Goal: Complete application form

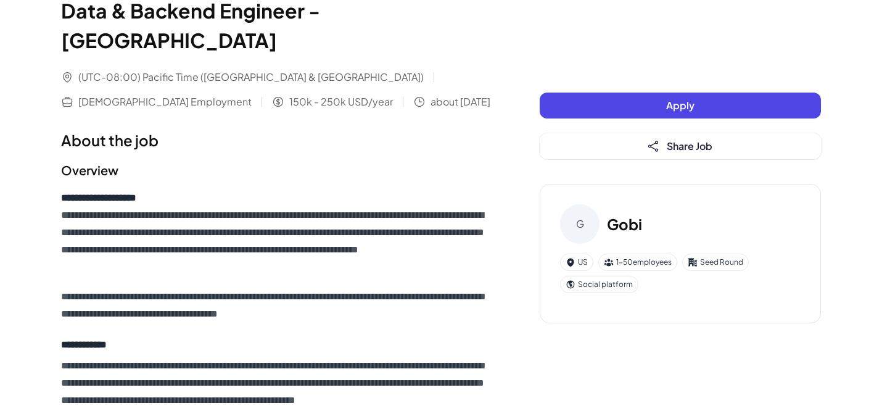
scroll to position [62, 0]
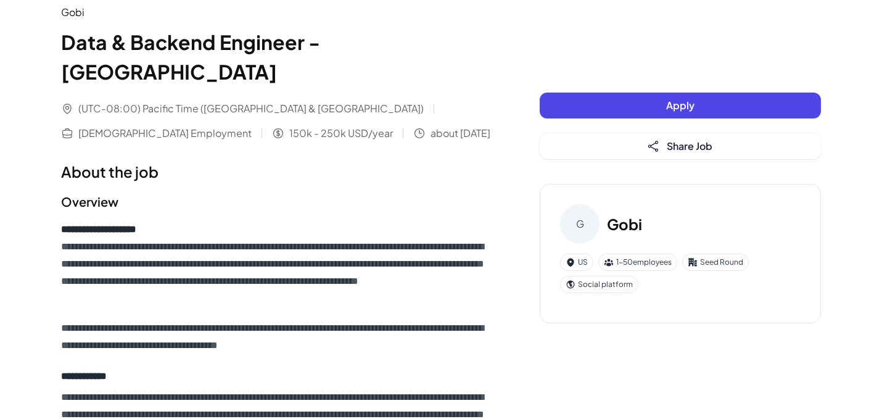
click at [193, 101] on span "(UTC-08:00) Pacific Time ([GEOGRAPHIC_DATA] & [GEOGRAPHIC_DATA])" at bounding box center [250, 108] width 345 height 15
drag, startPoint x: 251, startPoint y: 76, endPoint x: 297, endPoint y: 75, distance: 45.7
click at [297, 101] on div "(UTC-08:00) Pacific Time ([GEOGRAPHIC_DATA] & [GEOGRAPHIC_DATA]) [DEMOGRAPHIC_D…" at bounding box center [275, 120] width 429 height 39
click at [434, 104] on div at bounding box center [434, 109] width 1 height 10
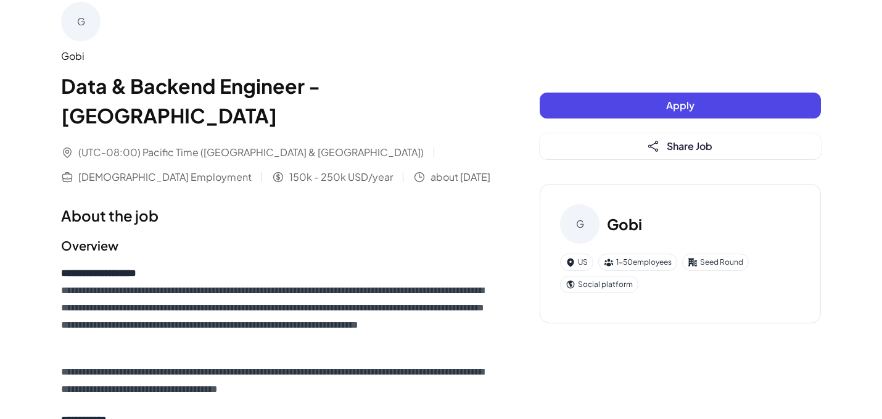
scroll to position [0, 0]
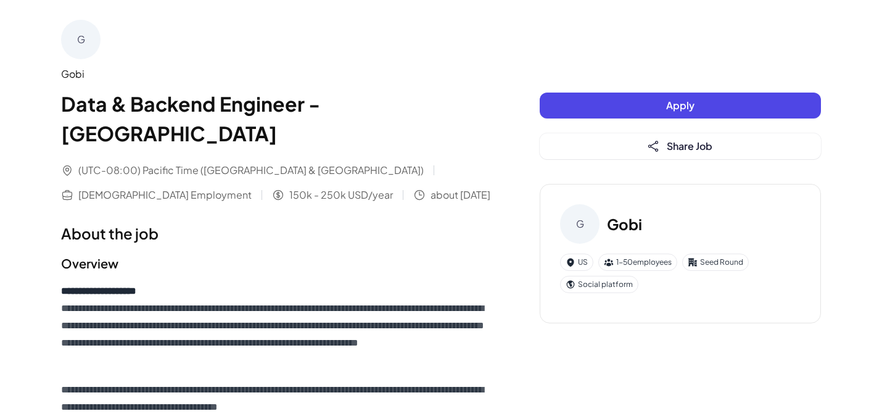
click at [332, 107] on h1 "Data & Backend Engineer - [GEOGRAPHIC_DATA]" at bounding box center [275, 118] width 429 height 59
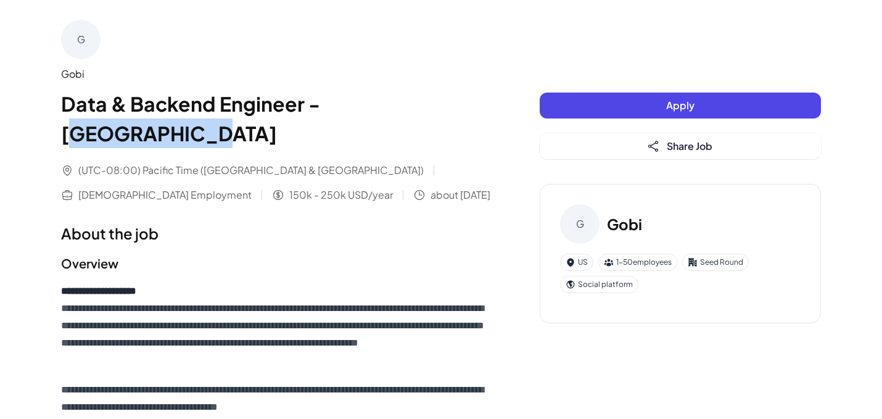
drag, startPoint x: 424, startPoint y: 96, endPoint x: 451, endPoint y: 95, distance: 27.2
click at [451, 95] on h1 "Data & Backend Engineer - [GEOGRAPHIC_DATA]" at bounding box center [275, 118] width 429 height 59
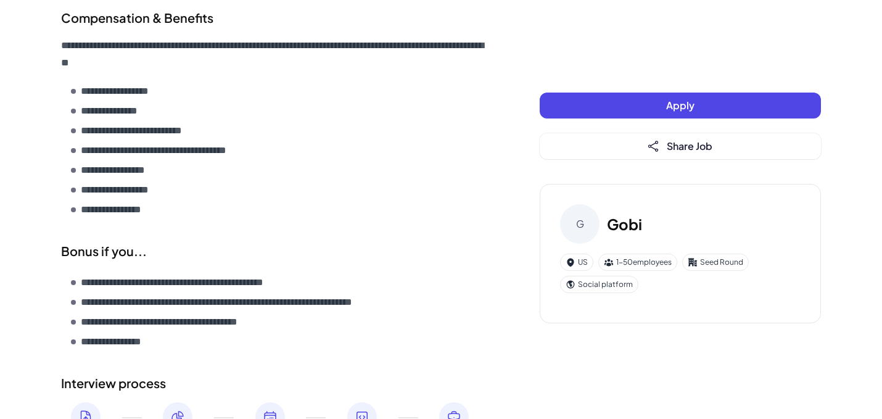
scroll to position [1698, 0]
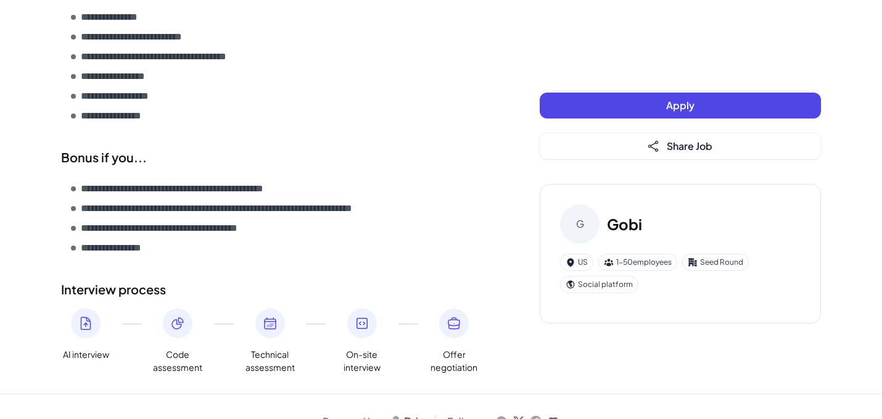
click at [664, 104] on button "Apply" at bounding box center [680, 106] width 281 height 26
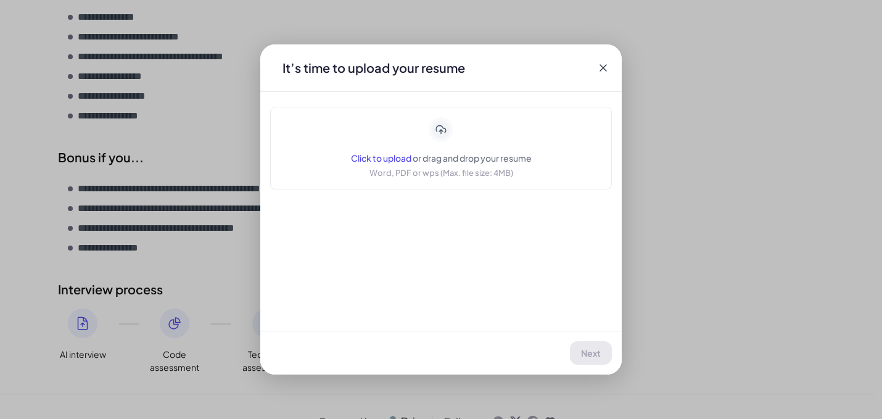
click at [384, 154] on span "Click to upload" at bounding box center [381, 157] width 60 height 11
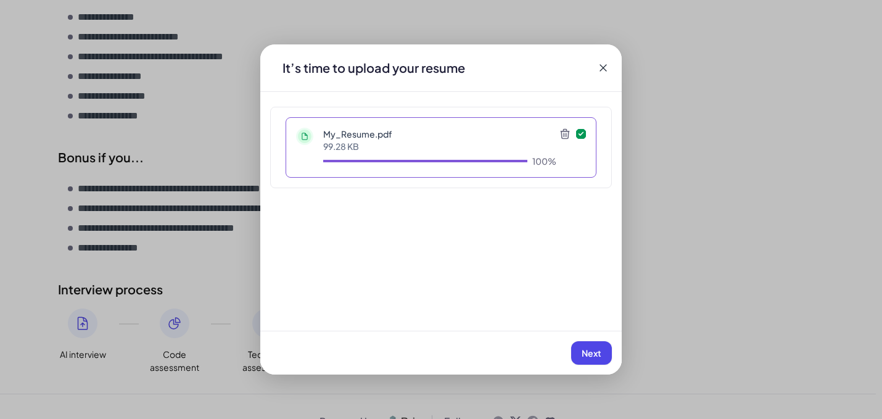
click at [597, 350] on span "Next" at bounding box center [592, 352] width 20 height 11
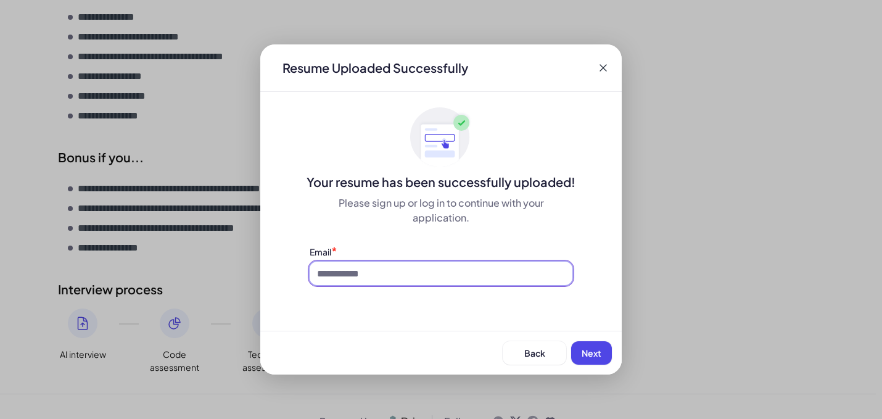
click at [478, 280] on input at bounding box center [441, 273] width 263 height 23
type input "**********"
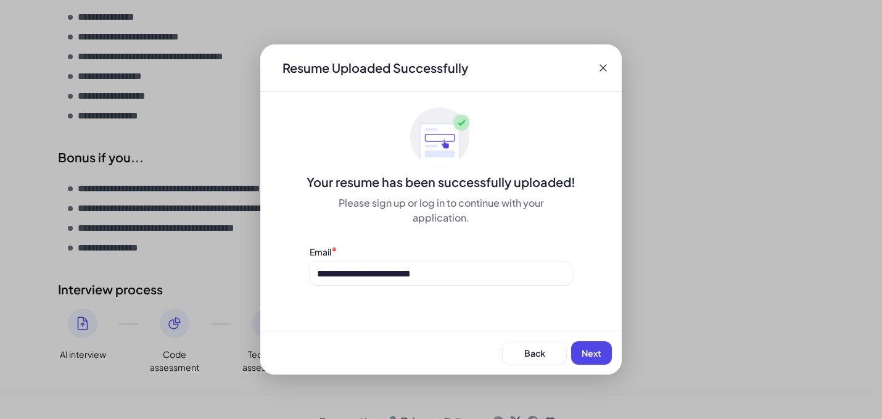
click at [585, 347] on button "Next" at bounding box center [591, 352] width 41 height 23
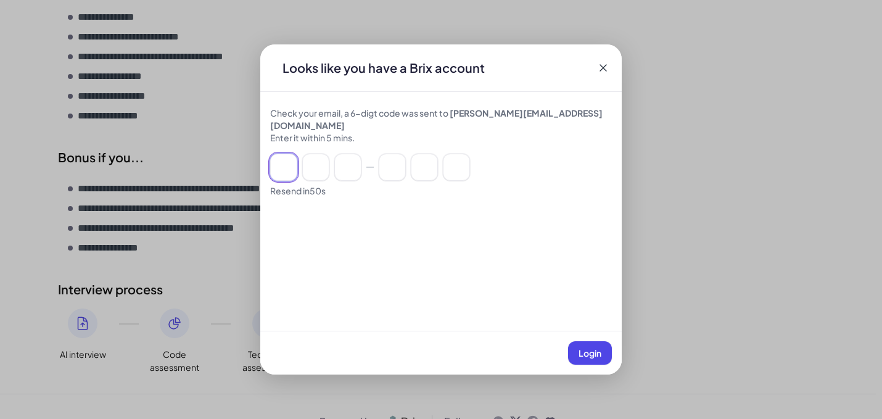
click at [283, 159] on input at bounding box center [283, 167] width 27 height 27
paste input "******"
type input "*"
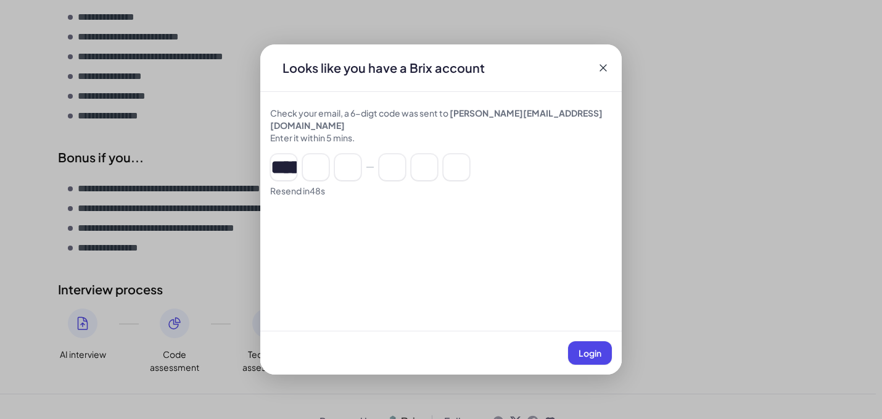
type input "*"
click at [591, 345] on button "Login" at bounding box center [590, 352] width 44 height 23
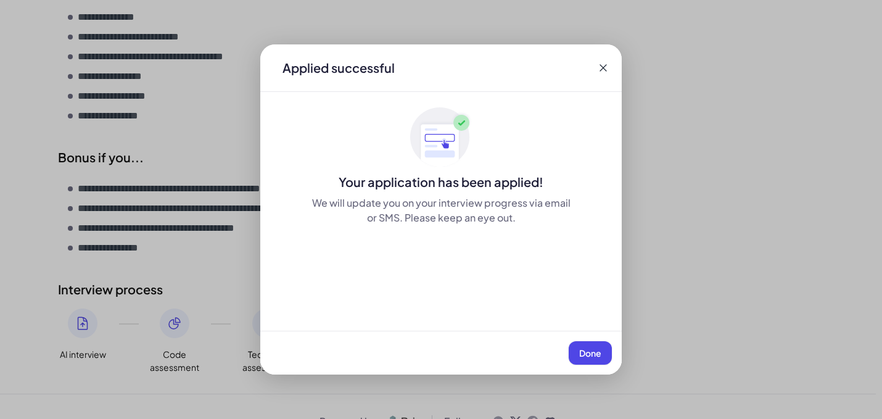
click at [600, 355] on span "Done" at bounding box center [590, 352] width 22 height 11
